Goal: Use online tool/utility: Utilize a website feature to perform a specific function

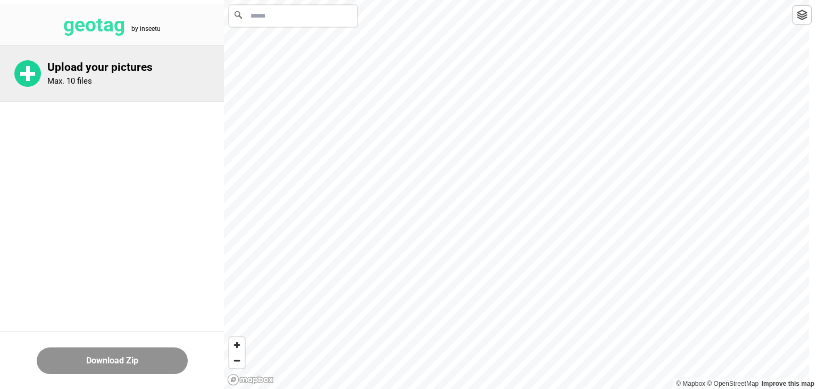
click at [66, 61] on p "Upload your pictures" at bounding box center [135, 67] width 177 height 13
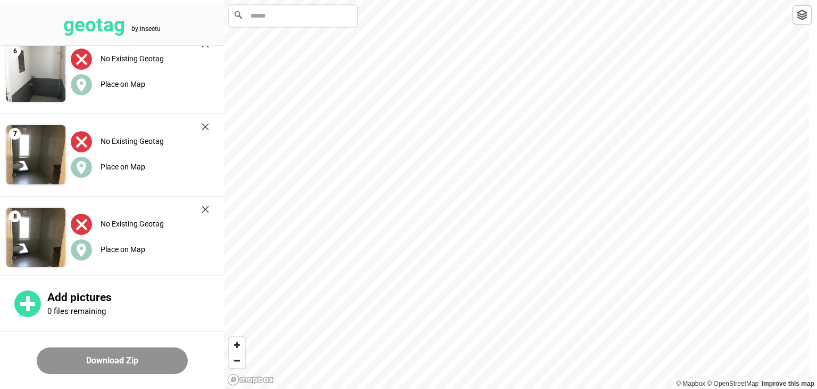
scroll to position [598, 0]
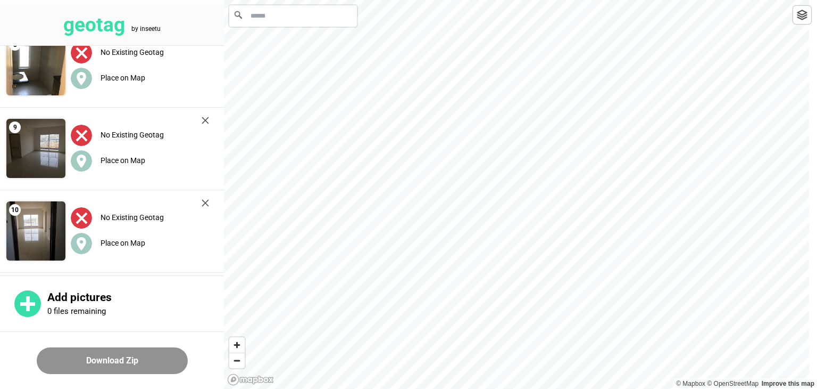
click at [281, 19] on input "Search" at bounding box center [293, 15] width 128 height 21
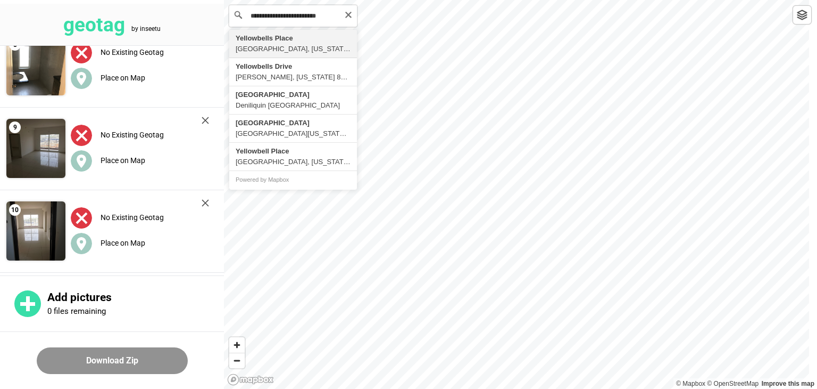
type input "**********"
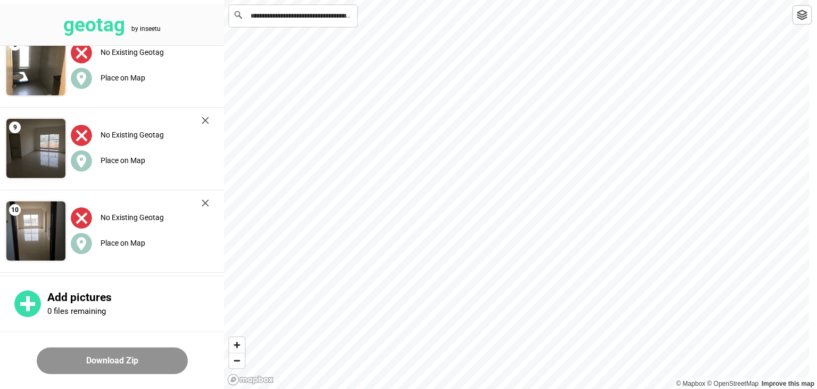
click at [281, 19] on input "**********" at bounding box center [293, 15] width 128 height 21
drag, startPoint x: 292, startPoint y: 14, endPoint x: 250, endPoint y: 13, distance: 41.5
click at [250, 13] on input "********" at bounding box center [293, 15] width 128 height 21
drag, startPoint x: 277, startPoint y: 18, endPoint x: 250, endPoint y: 18, distance: 27.7
click at [250, 18] on input "*****" at bounding box center [293, 15] width 128 height 21
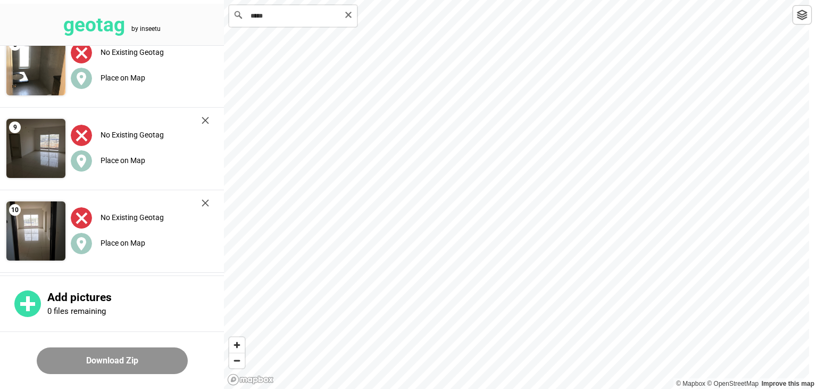
paste input "**********"
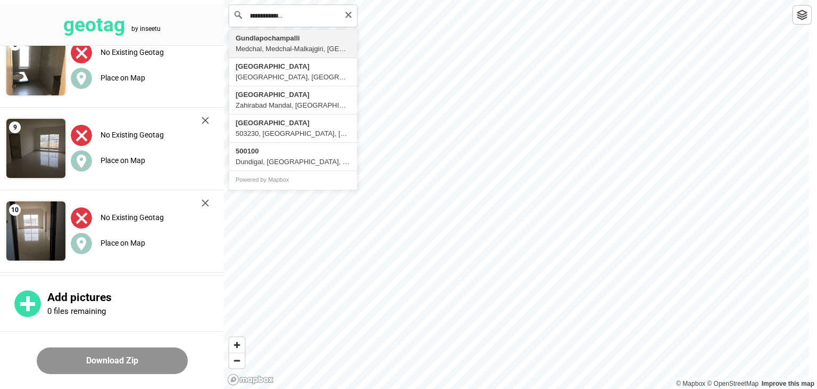
scroll to position [0, 0]
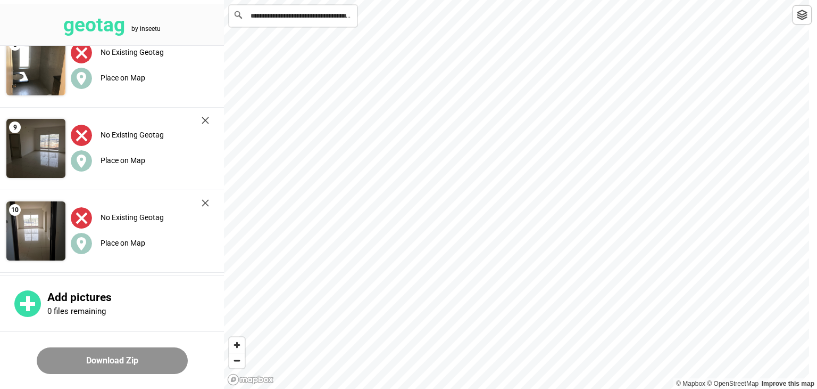
type input "**********"
click at [804, 21] on div at bounding box center [802, 14] width 19 height 19
click at [234, 347] on span "Zoom in" at bounding box center [236, 344] width 15 height 15
click at [255, 18] on input "**********" at bounding box center [293, 15] width 128 height 21
click at [255, 18] on input "Search" at bounding box center [293, 15] width 128 height 21
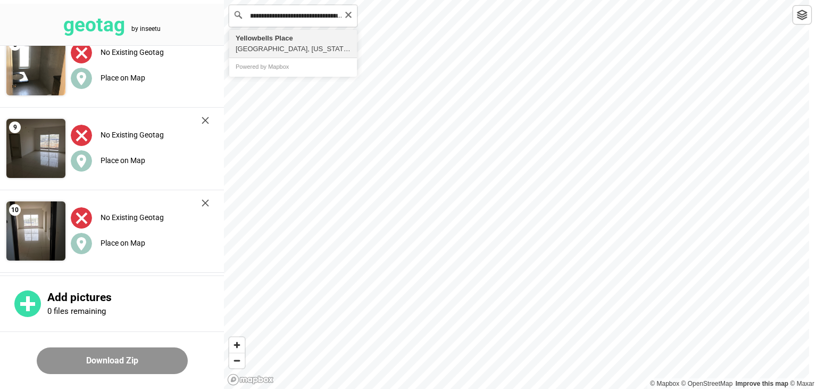
scroll to position [0, 26]
type input "**********"
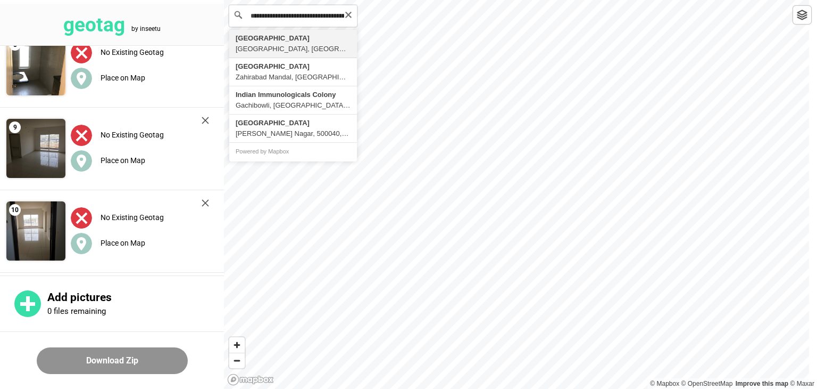
click at [287, 16] on input "**********" at bounding box center [293, 15] width 128 height 21
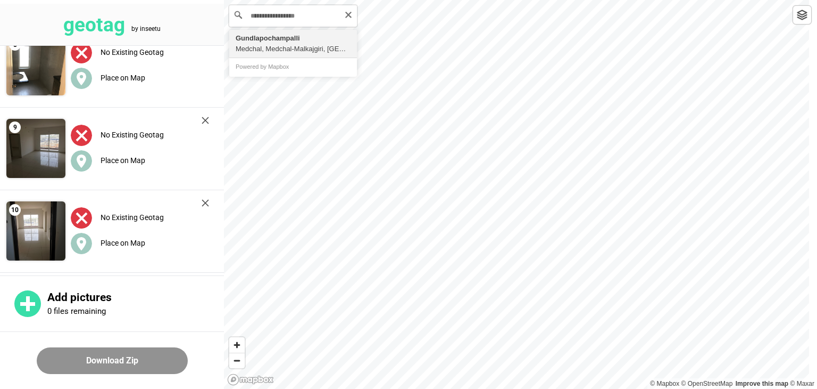
type input "**********"
click at [817, 136] on div "**********" at bounding box center [520, 194] width 593 height 389
click at [104, 358] on button "Download Zip" at bounding box center [112, 360] width 151 height 27
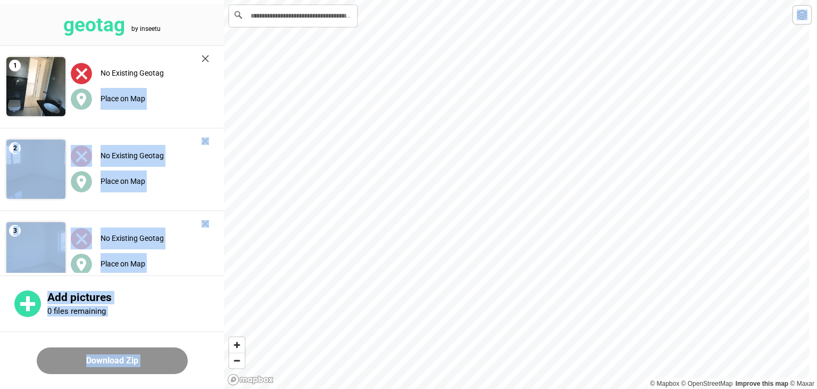
click at [438, 0] on div "**********" at bounding box center [408, 0] width 817 height 0
click at [186, 117] on div "No Existing Geotag Place on Map" at bounding box center [139, 86] width 149 height 75
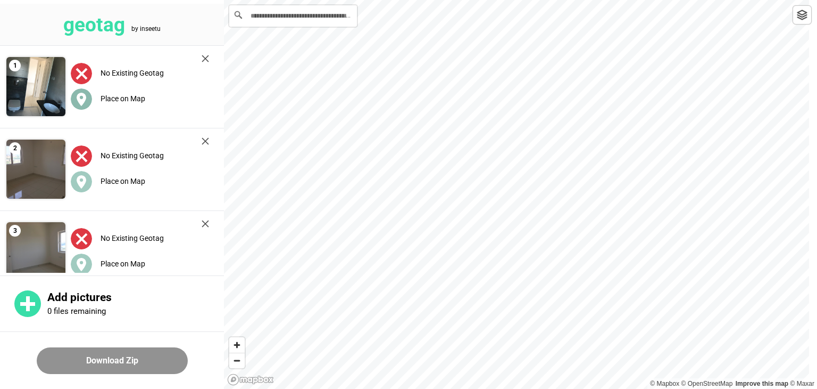
click at [131, 97] on label "Place on Map" at bounding box center [123, 98] width 45 height 9
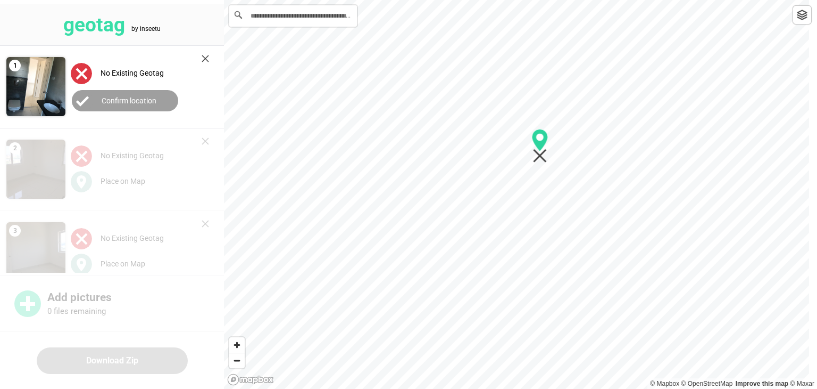
click at [539, 0] on div at bounding box center [520, 0] width 593 height 0
click at [121, 100] on label "Confirm location" at bounding box center [129, 100] width 55 height 9
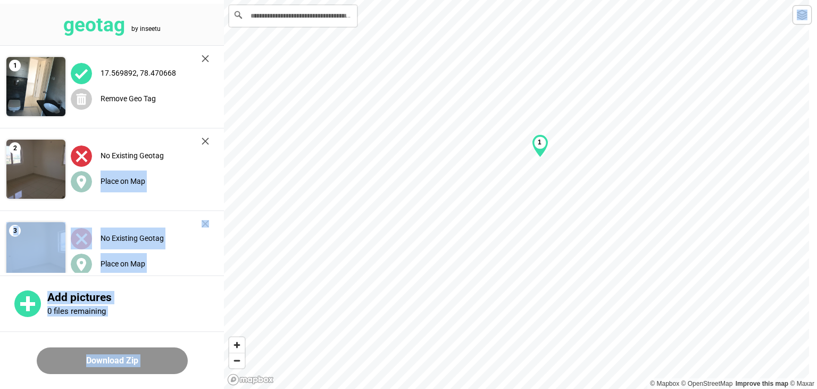
click at [411, 0] on div "**********" at bounding box center [408, 0] width 817 height 0
click at [184, 180] on div "Place on Map" at bounding box center [140, 181] width 138 height 22
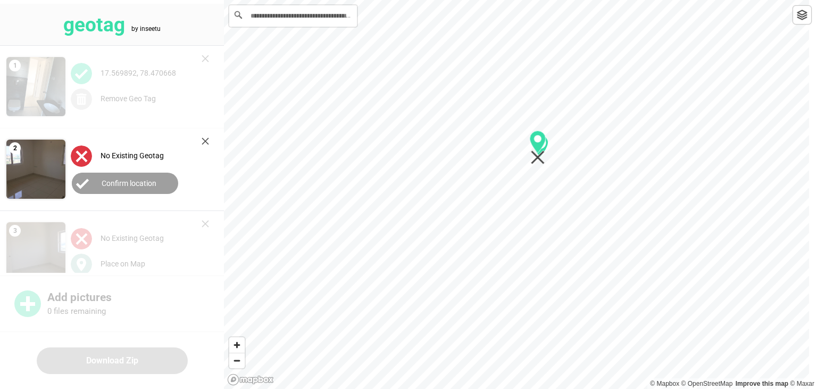
drag, startPoint x: 519, startPoint y: 186, endPoint x: 541, endPoint y: 139, distance: 51.4
click at [541, 0] on div "1" at bounding box center [520, 0] width 593 height 0
click at [133, 187] on label "Confirm location" at bounding box center [129, 183] width 55 height 9
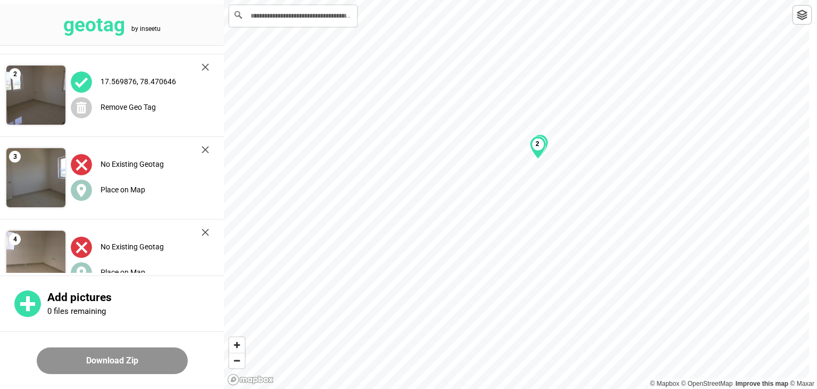
scroll to position [75, 0]
drag, startPoint x: 127, startPoint y: 187, endPoint x: 217, endPoint y: 177, distance: 91.0
click at [217, 177] on main "1 17.569892, 78.470668 Remove Geo Tag 2 17.569876, 78.470646 Remove Geo Tag 3 N…" at bounding box center [112, 159] width 224 height 227
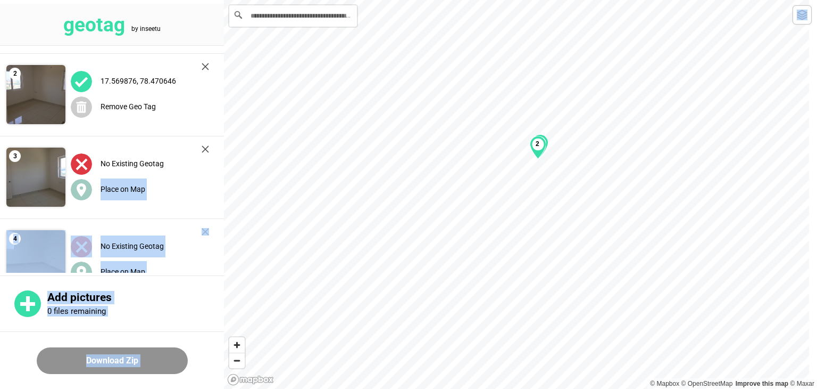
drag, startPoint x: 78, startPoint y: 191, endPoint x: 539, endPoint y: 140, distance: 463.7
click at [539, 0] on div "**********" at bounding box center [408, 0] width 817 height 0
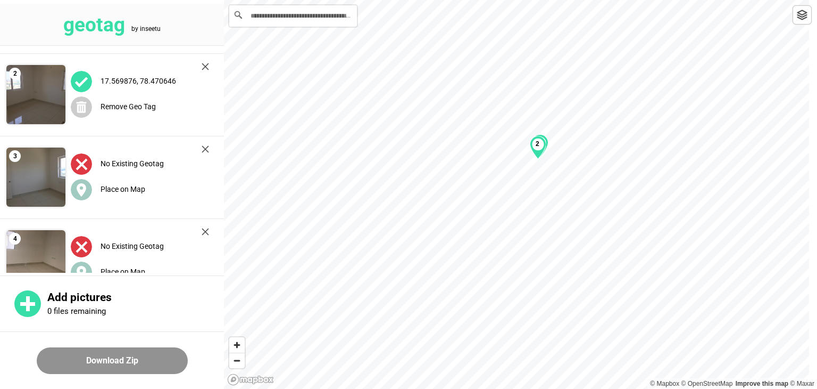
click at [204, 167] on div "No Existing Geotag" at bounding box center [140, 164] width 138 height 22
click at [120, 187] on label "Place on Map" at bounding box center [123, 189] width 45 height 9
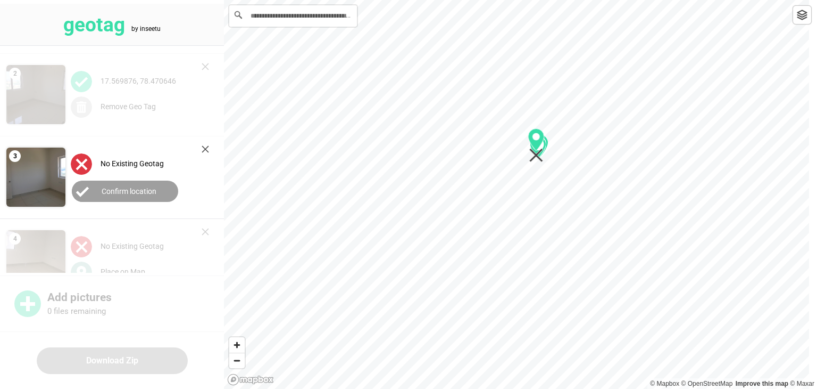
drag, startPoint x: 519, startPoint y: 186, endPoint x: 539, endPoint y: 137, distance: 52.8
click at [539, 0] on div "1 2" at bounding box center [520, 0] width 593 height 0
click at [117, 191] on label "Confirm location" at bounding box center [129, 191] width 55 height 9
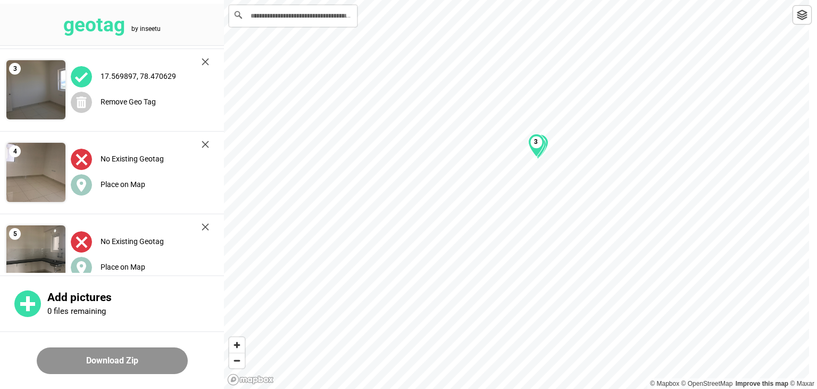
scroll to position [177, 0]
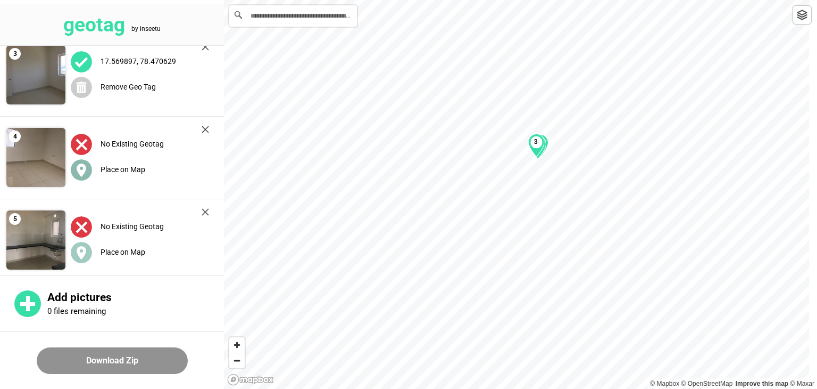
click at [77, 168] on icon at bounding box center [82, 169] width 10 height 13
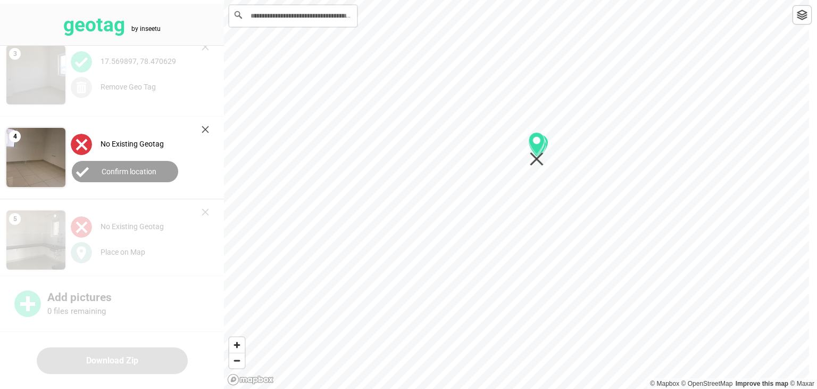
drag, startPoint x: 513, startPoint y: 194, endPoint x: 533, endPoint y: 149, distance: 49.6
click at [533, 0] on div "1 2 3" at bounding box center [520, 0] width 593 height 0
click at [147, 179] on button "Confirm location" at bounding box center [125, 171] width 106 height 21
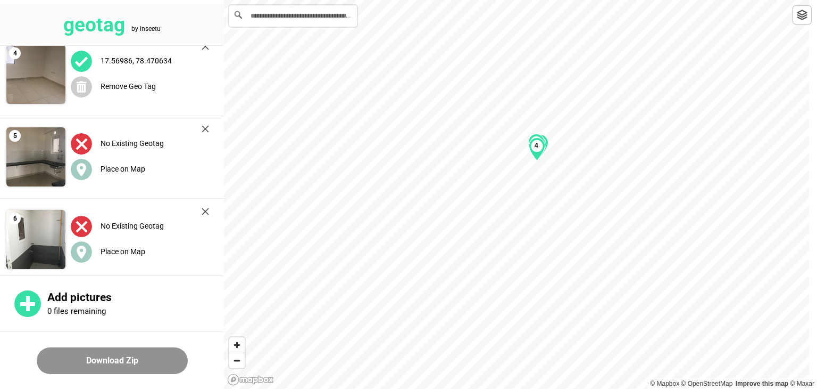
scroll to position [260, 0]
click at [120, 166] on label "Place on Map" at bounding box center [123, 168] width 45 height 9
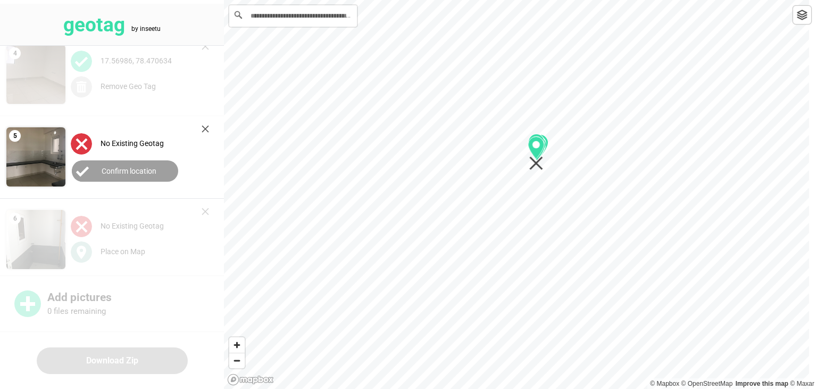
drag, startPoint x: 519, startPoint y: 186, endPoint x: 539, endPoint y: 145, distance: 45.5
click at [539, 0] on div "1 2 3 4" at bounding box center [520, 0] width 593 height 0
click at [139, 167] on label "Confirm location" at bounding box center [129, 171] width 55 height 9
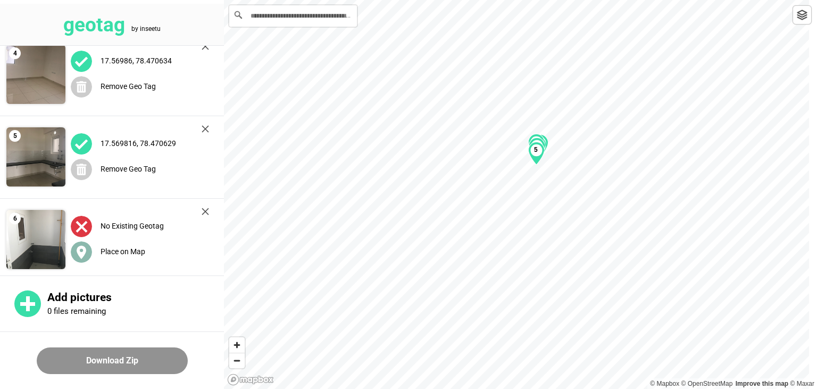
click at [112, 250] on label "Place on Map" at bounding box center [123, 251] width 45 height 9
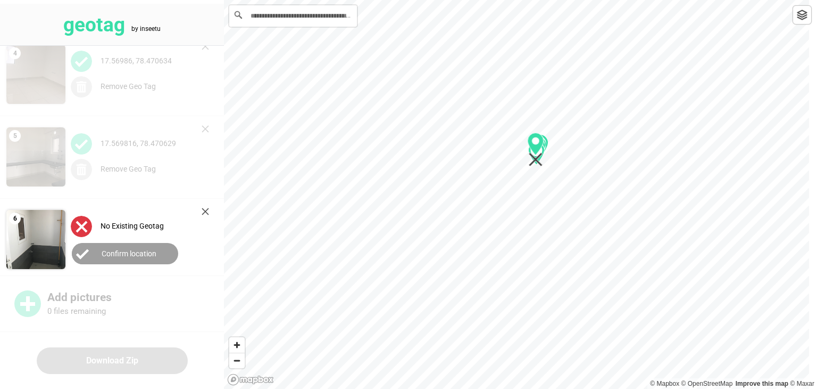
drag, startPoint x: 515, startPoint y: 192, endPoint x: 534, endPoint y: 147, distance: 48.6
click at [534, 0] on div "1 2 3 4 5" at bounding box center [520, 0] width 593 height 0
click at [130, 249] on label "Confirm location" at bounding box center [129, 253] width 55 height 9
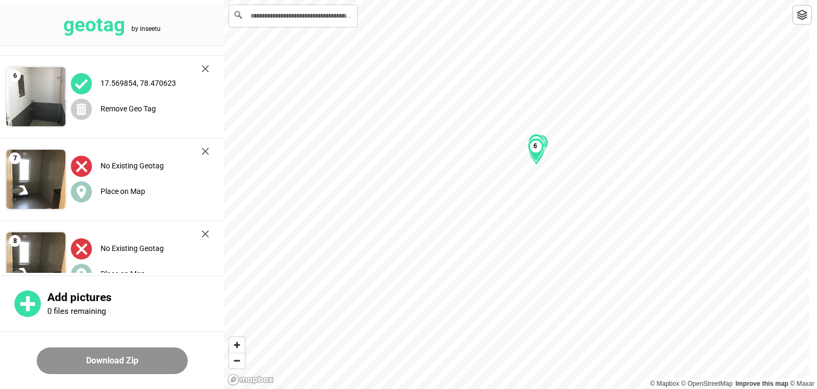
scroll to position [407, 0]
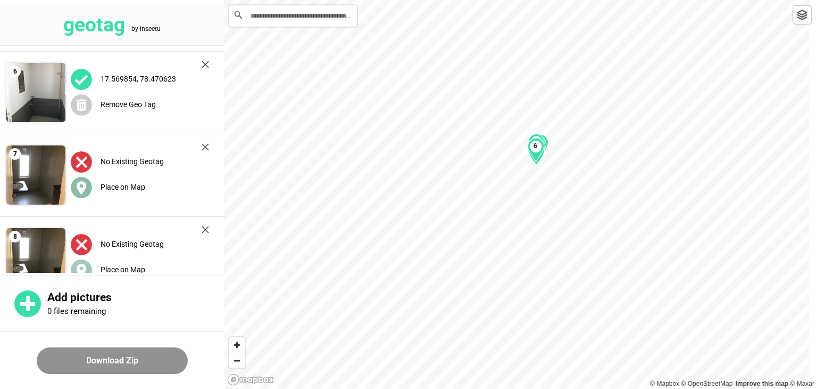
click at [122, 188] on label "Place on Map" at bounding box center [123, 187] width 45 height 9
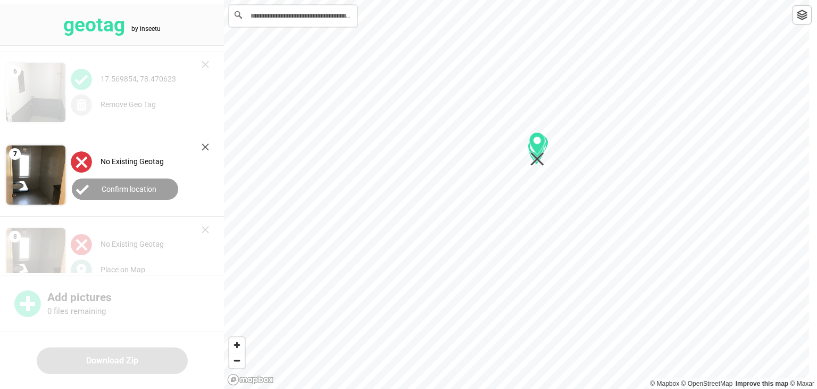
drag, startPoint x: 519, startPoint y: 186, endPoint x: 540, endPoint y: 141, distance: 49.8
click at [540, 0] on div "1 2 3 4 5 6" at bounding box center [520, 0] width 593 height 0
click at [141, 183] on button "Confirm location" at bounding box center [125, 188] width 106 height 21
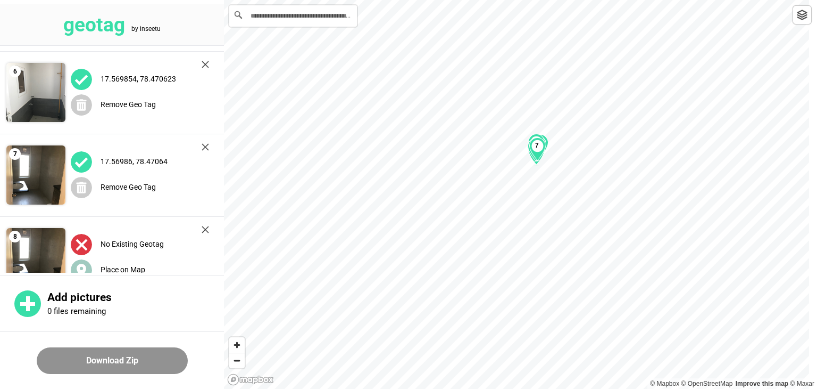
scroll to position [501, 0]
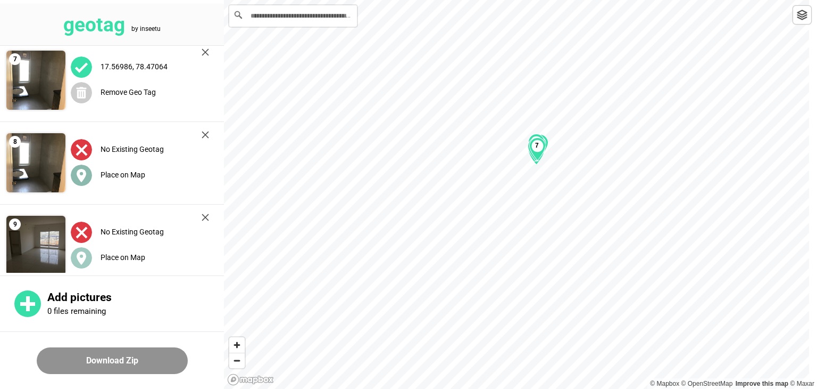
click at [131, 171] on label "Place on Map" at bounding box center [123, 174] width 45 height 9
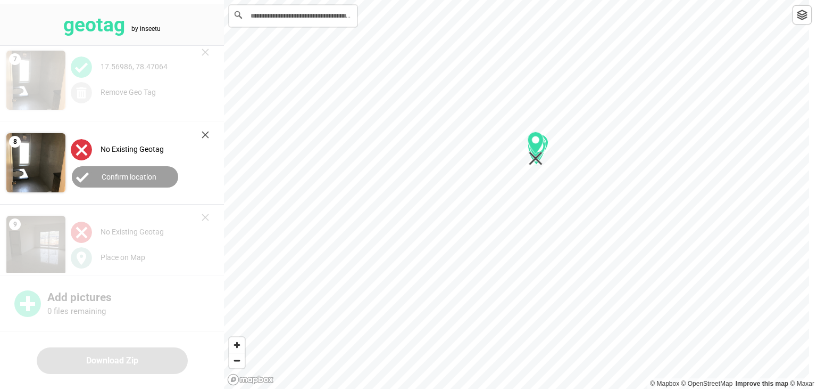
drag, startPoint x: 517, startPoint y: 190, endPoint x: 536, endPoint y: 144, distance: 49.6
click at [536, 0] on div "1 2 3 4 5 6 7" at bounding box center [520, 0] width 593 height 0
click at [132, 175] on label "Confirm location" at bounding box center [129, 176] width 55 height 9
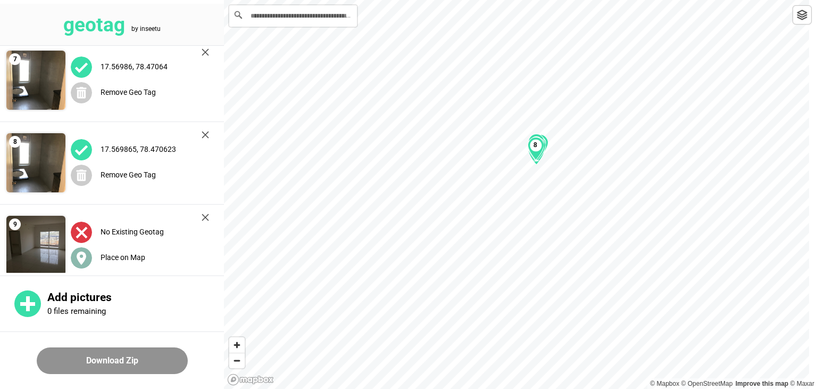
scroll to position [565, 0]
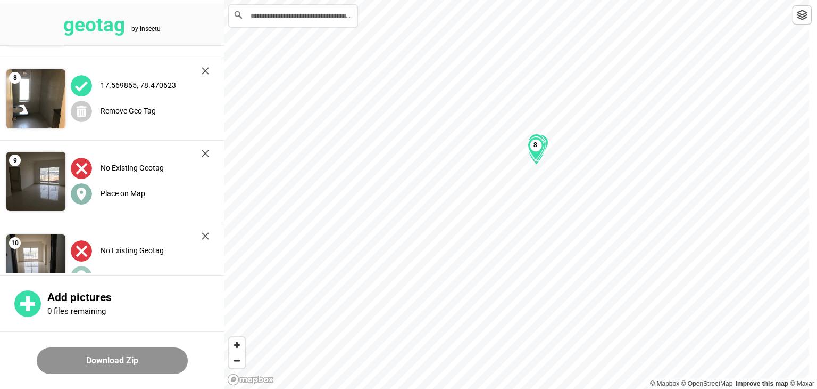
click at [117, 192] on label "Place on Map" at bounding box center [123, 193] width 45 height 9
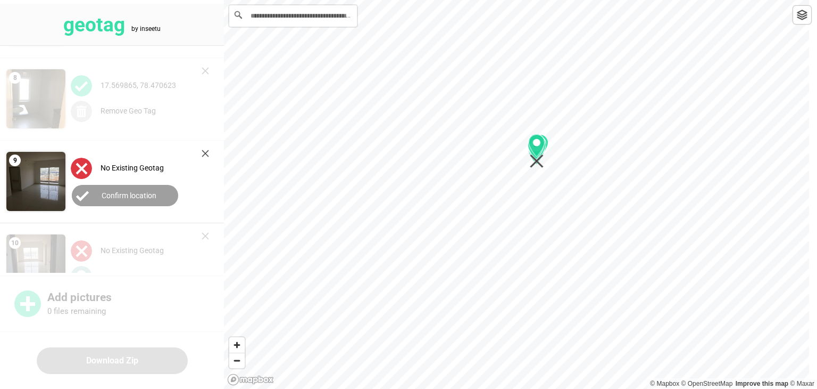
drag, startPoint x: 514, startPoint y: 190, endPoint x: 534, endPoint y: 146, distance: 48.1
click at [534, 0] on div "1 2 3 4 5 6 7 8" at bounding box center [520, 0] width 593 height 0
click at [138, 199] on label "Confirm location" at bounding box center [129, 195] width 55 height 9
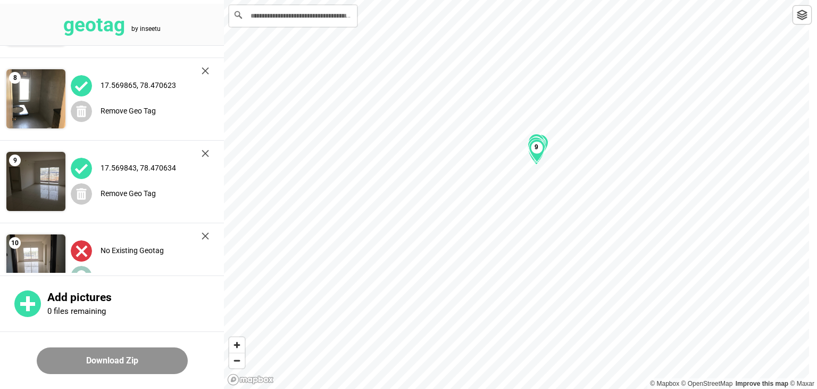
scroll to position [598, 0]
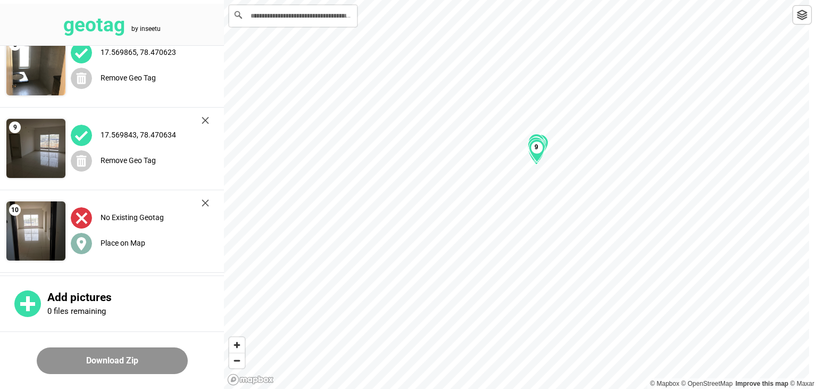
click at [121, 239] on label "Place on Map" at bounding box center [123, 242] width 45 height 9
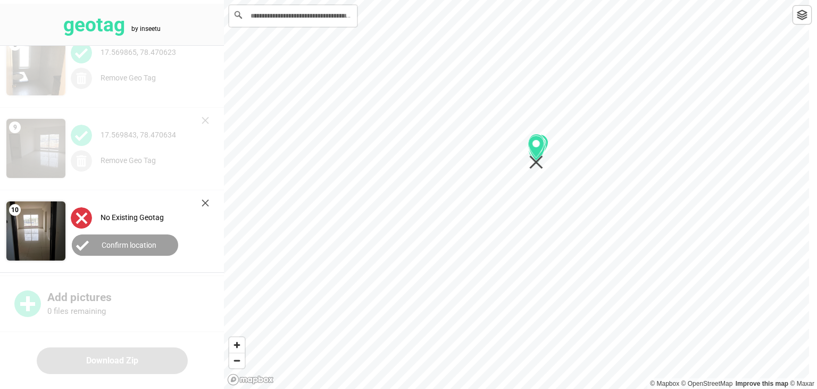
drag, startPoint x: 516, startPoint y: 187, endPoint x: 535, endPoint y: 145, distance: 46.4
click at [535, 0] on div "1 2 3 4 5 6 7 8 9" at bounding box center [520, 0] width 593 height 0
click at [122, 245] on label "Confirm location" at bounding box center [129, 245] width 55 height 9
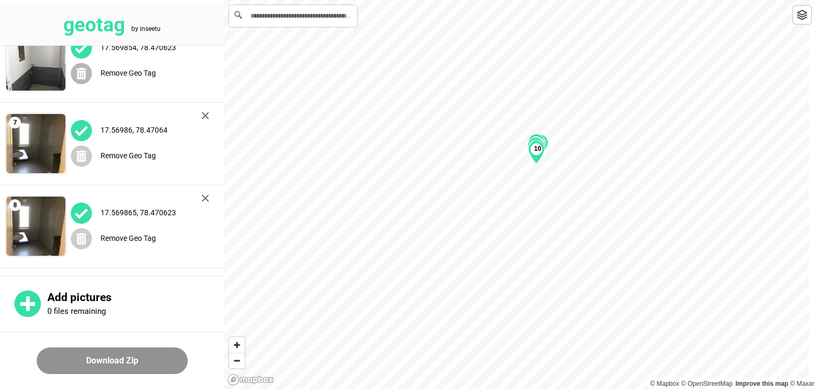
scroll to position [439, 0]
click at [206, 114] on img at bounding box center [205, 114] width 7 height 7
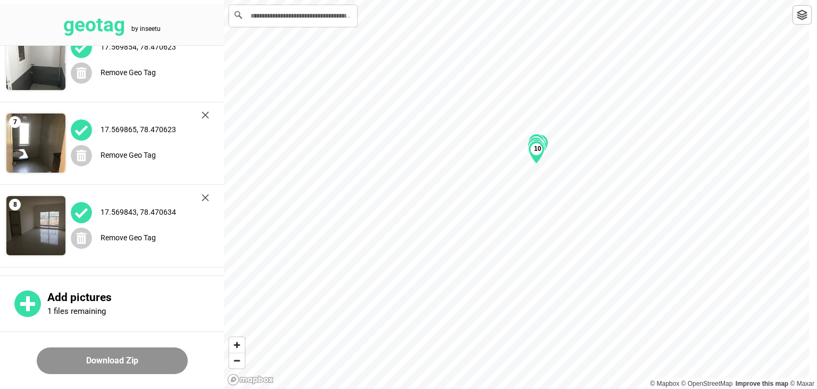
scroll to position [516, 0]
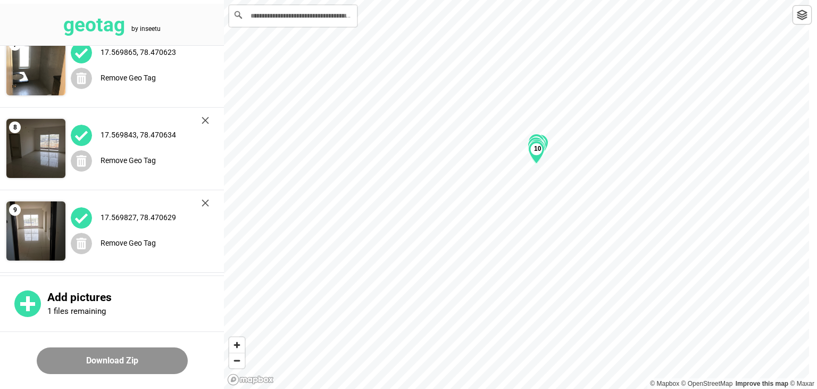
click at [120, 356] on button "Download Zip" at bounding box center [112, 360] width 151 height 27
